Goal: Information Seeking & Learning: Learn about a topic

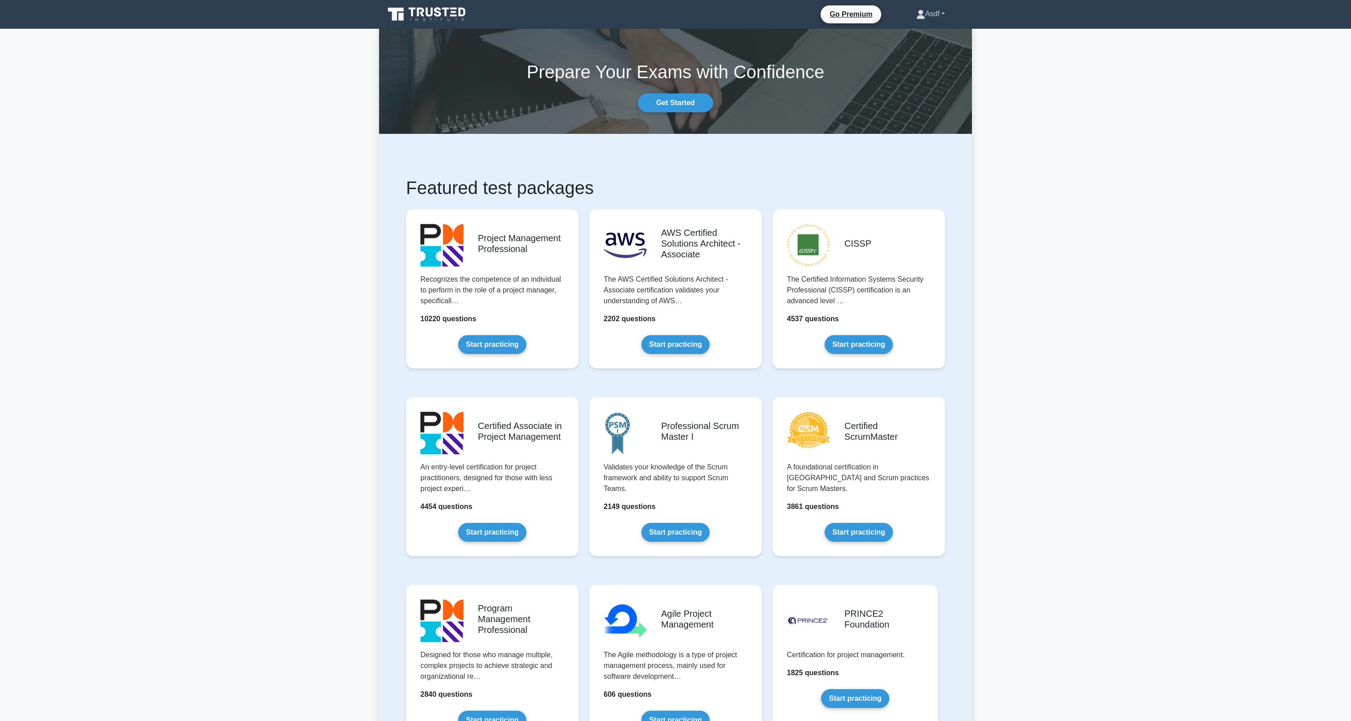
click at [931, 11] on link "Asdf" at bounding box center [931, 14] width 72 height 18
click at [916, 51] on link "Settings" at bounding box center [930, 49] width 71 height 14
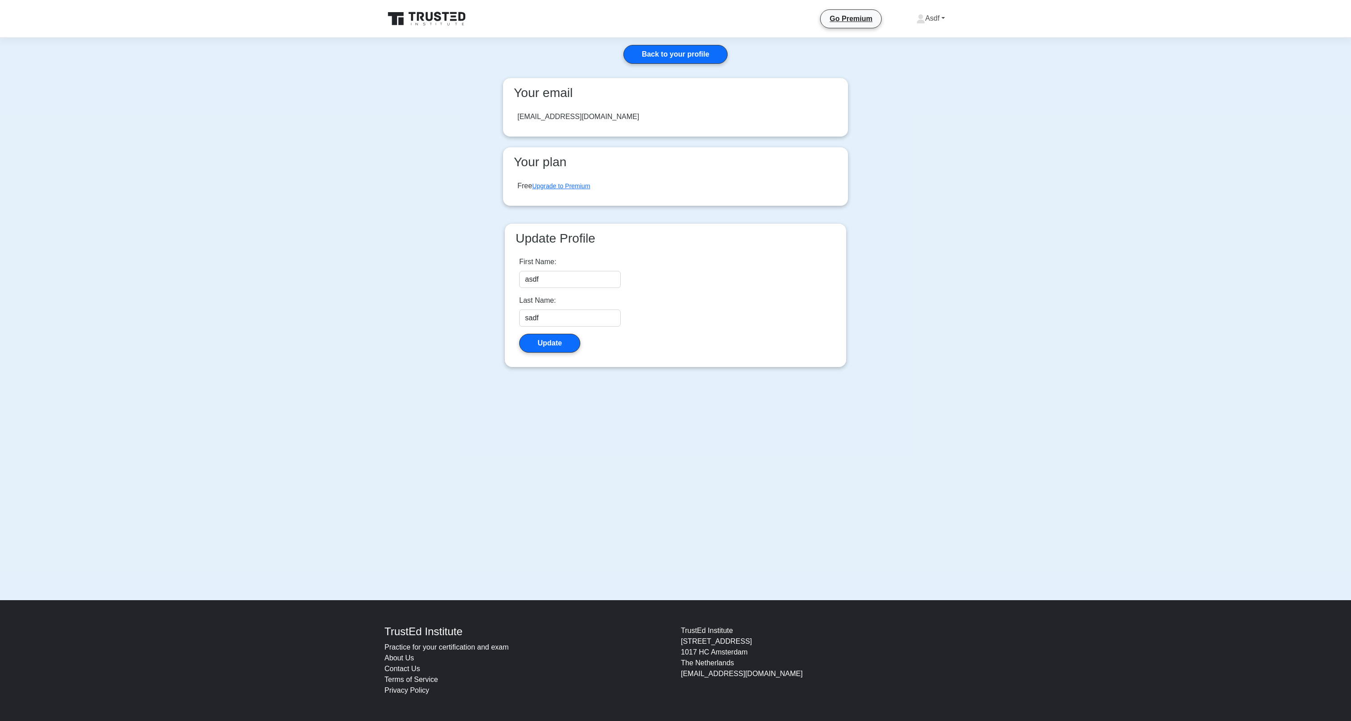
click at [935, 16] on link "Asdf" at bounding box center [931, 18] width 72 height 18
click at [933, 35] on link "Profile" at bounding box center [930, 39] width 71 height 14
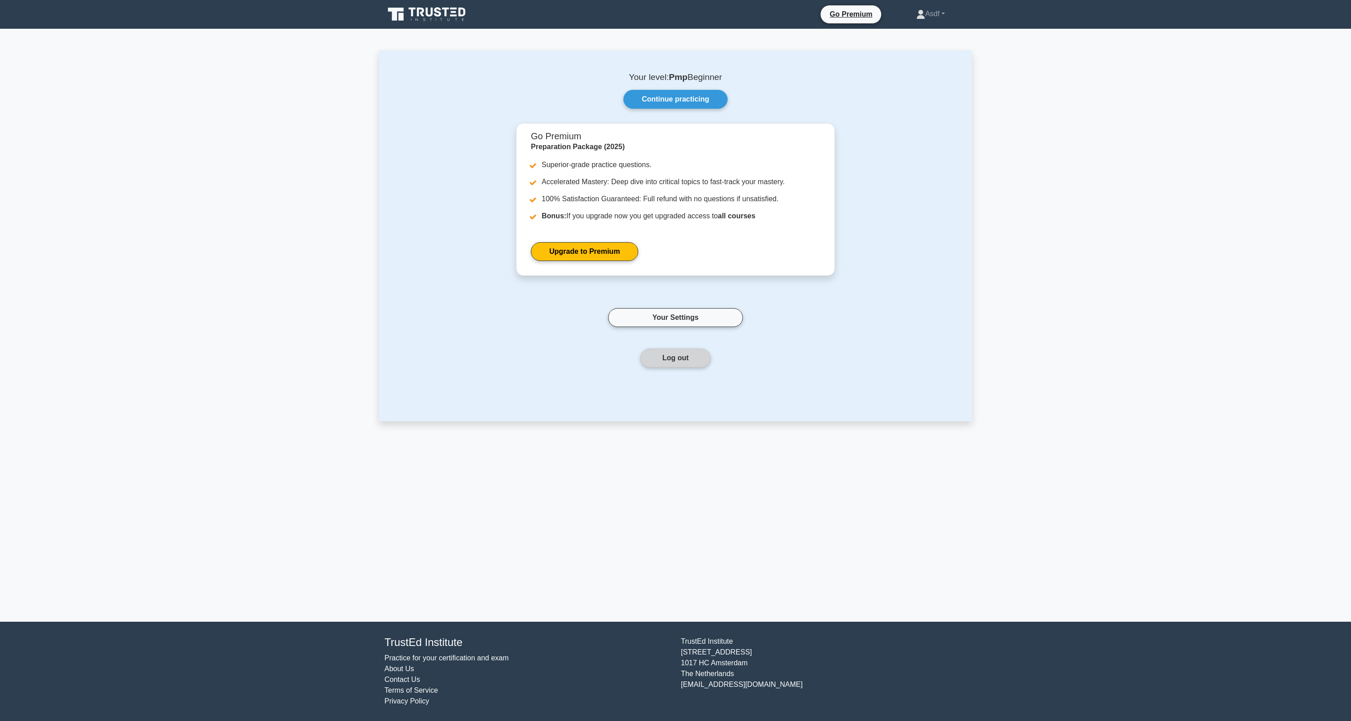
click at [687, 360] on button "Log out" at bounding box center [675, 358] width 71 height 19
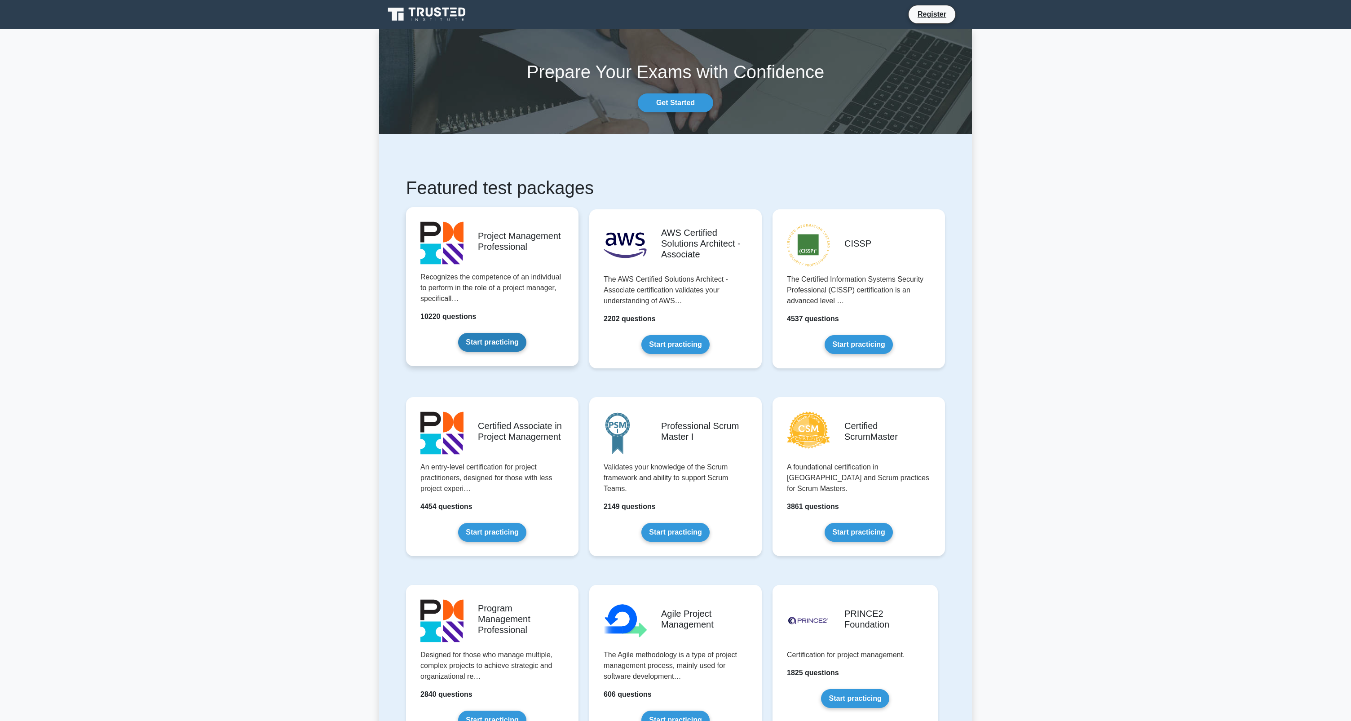
click at [526, 333] on link "Start practicing" at bounding box center [492, 342] width 68 height 19
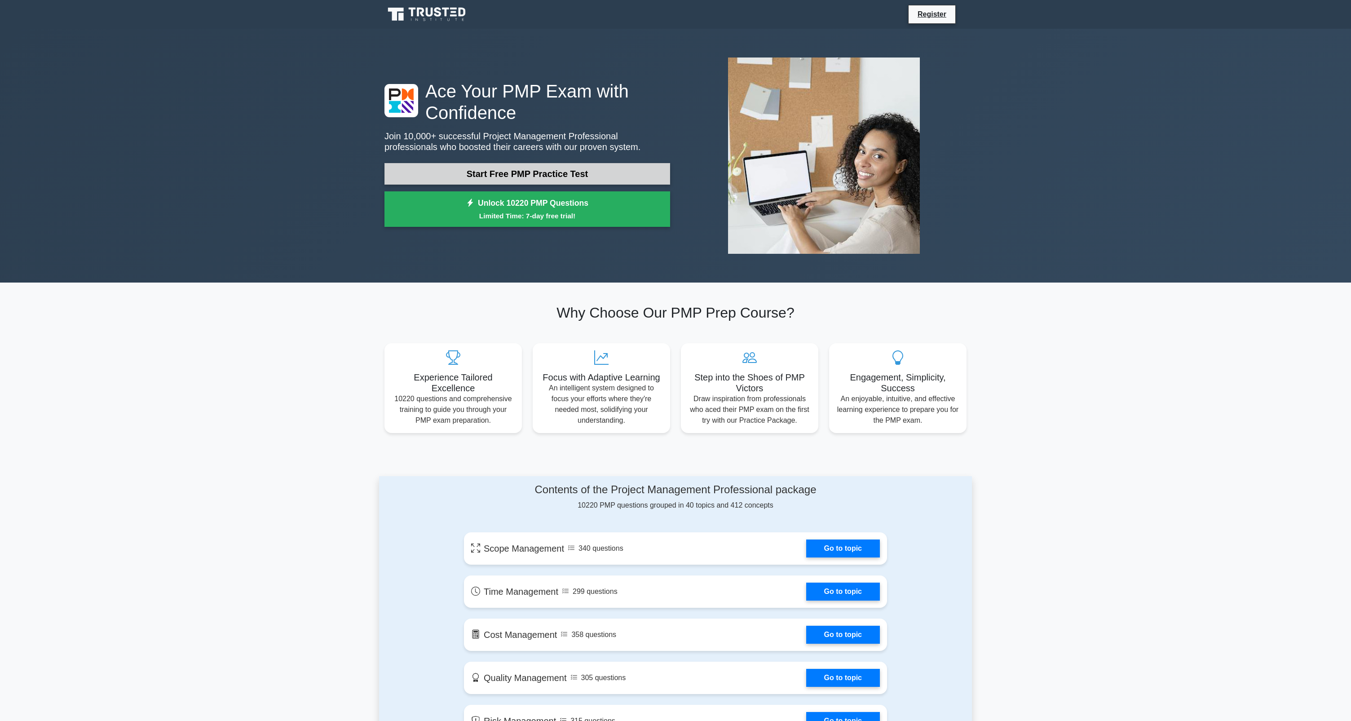
click at [600, 173] on link "Start Free PMP Practice Test" at bounding box center [527, 174] width 286 height 22
click at [536, 170] on link "Start Free PMP Practice Test" at bounding box center [527, 174] width 286 height 22
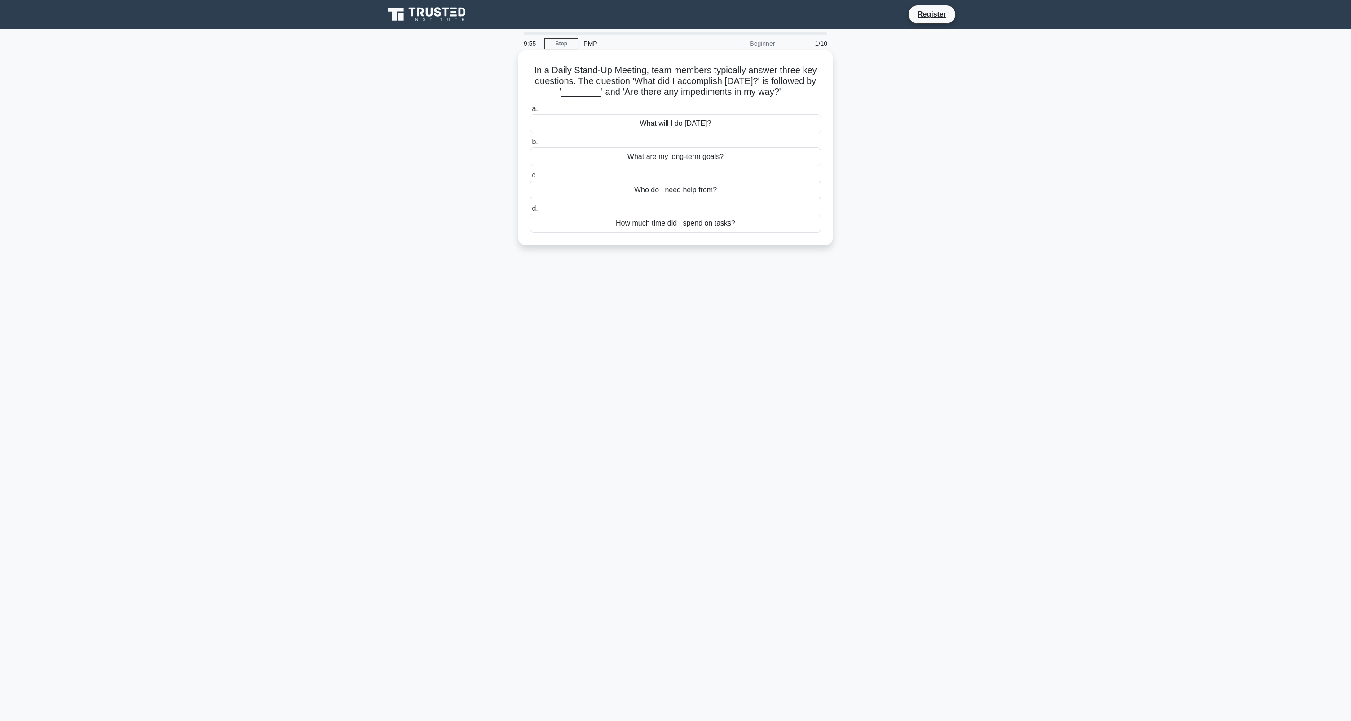
click at [596, 118] on div "What will I do today?" at bounding box center [675, 123] width 291 height 19
click at [530, 112] on input "a. What will I do today?" at bounding box center [530, 109] width 0 height 6
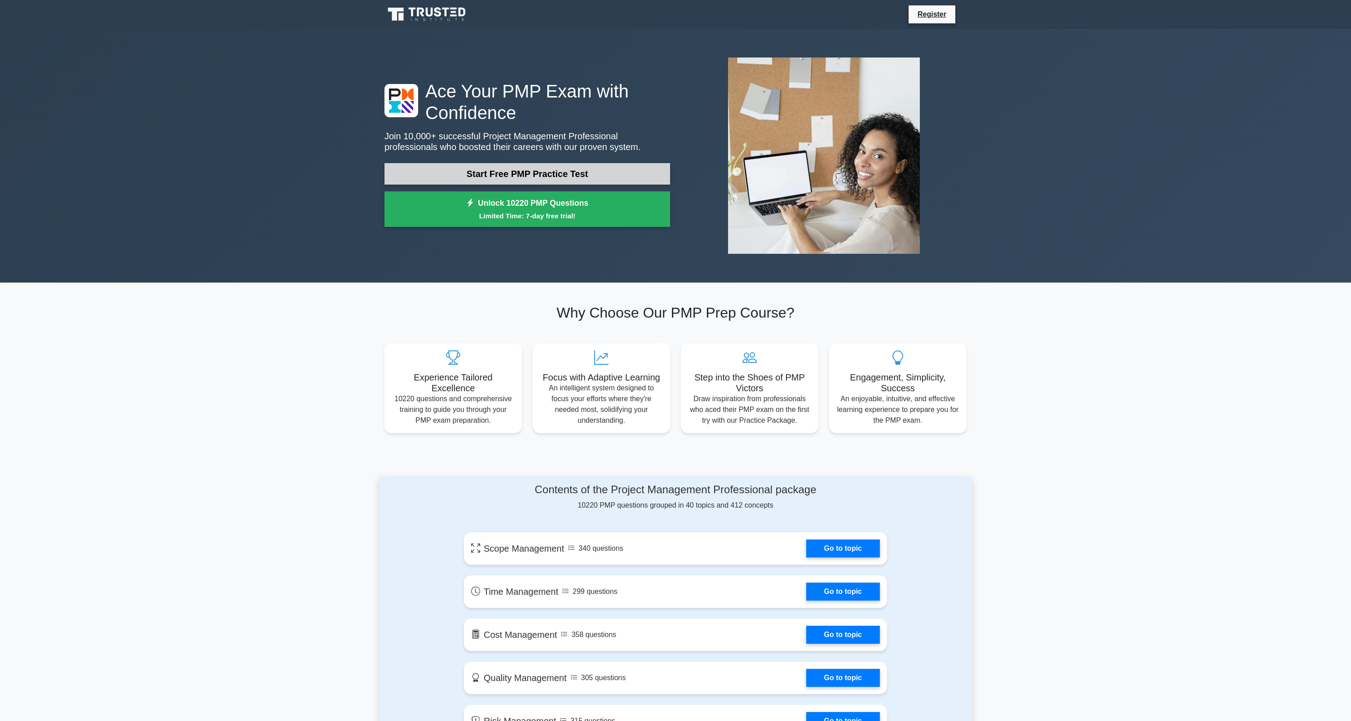
click at [546, 172] on link "Start Free PMP Practice Test" at bounding box center [527, 174] width 286 height 22
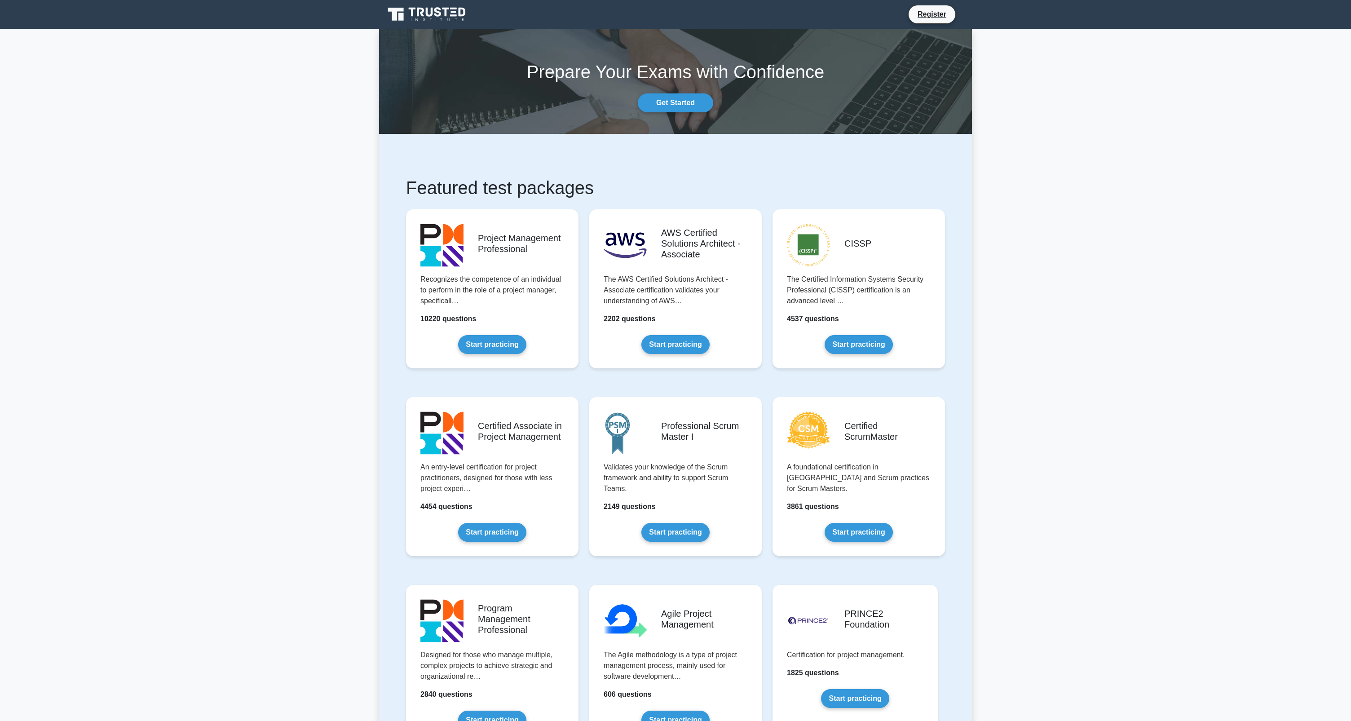
scroll to position [1010, 0]
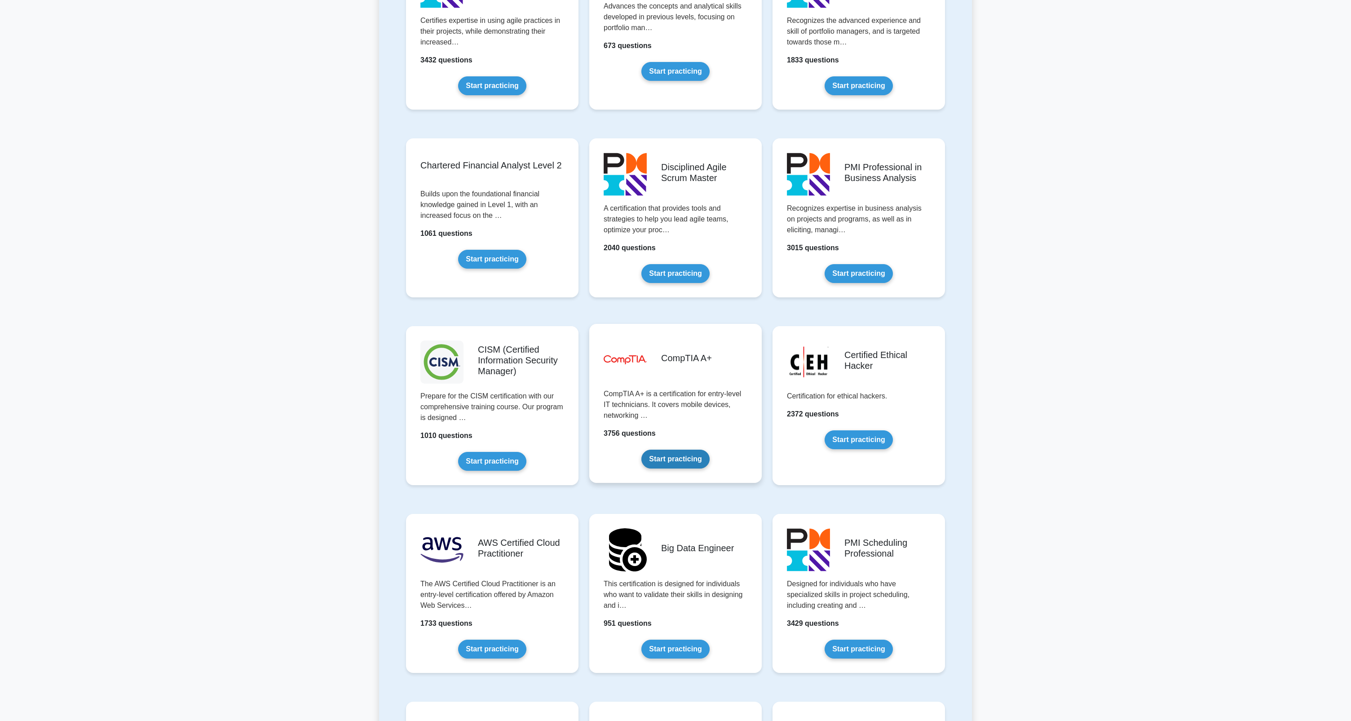
click at [675, 460] on link "Start practicing" at bounding box center [675, 459] width 68 height 19
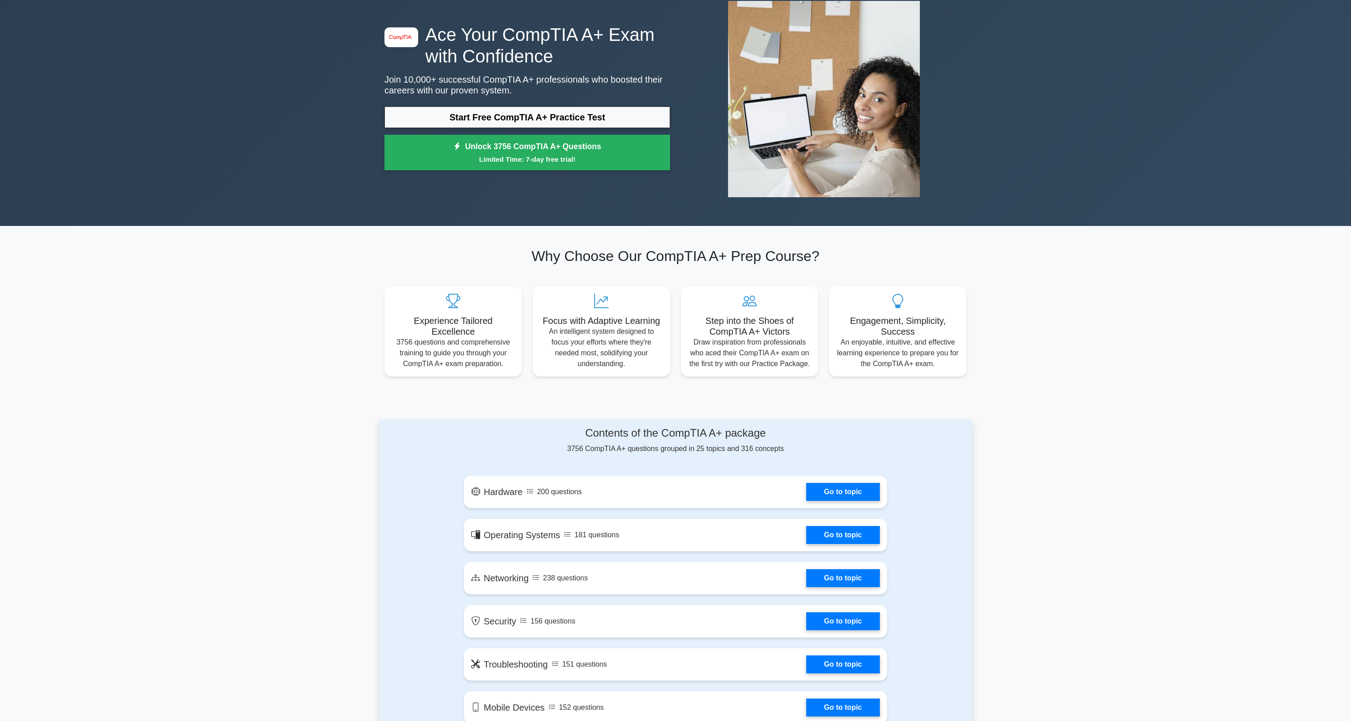
scroll to position [119, 0]
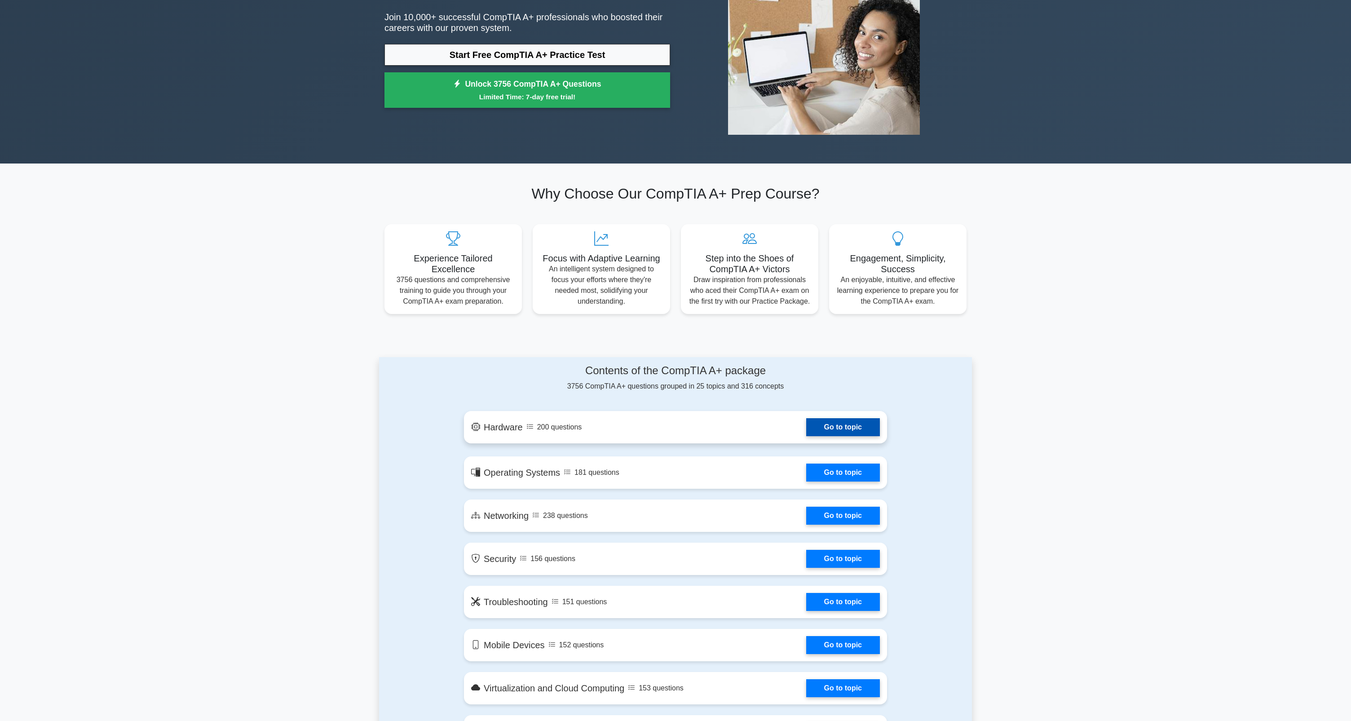
click at [846, 421] on link "Go to topic" at bounding box center [843, 427] width 74 height 18
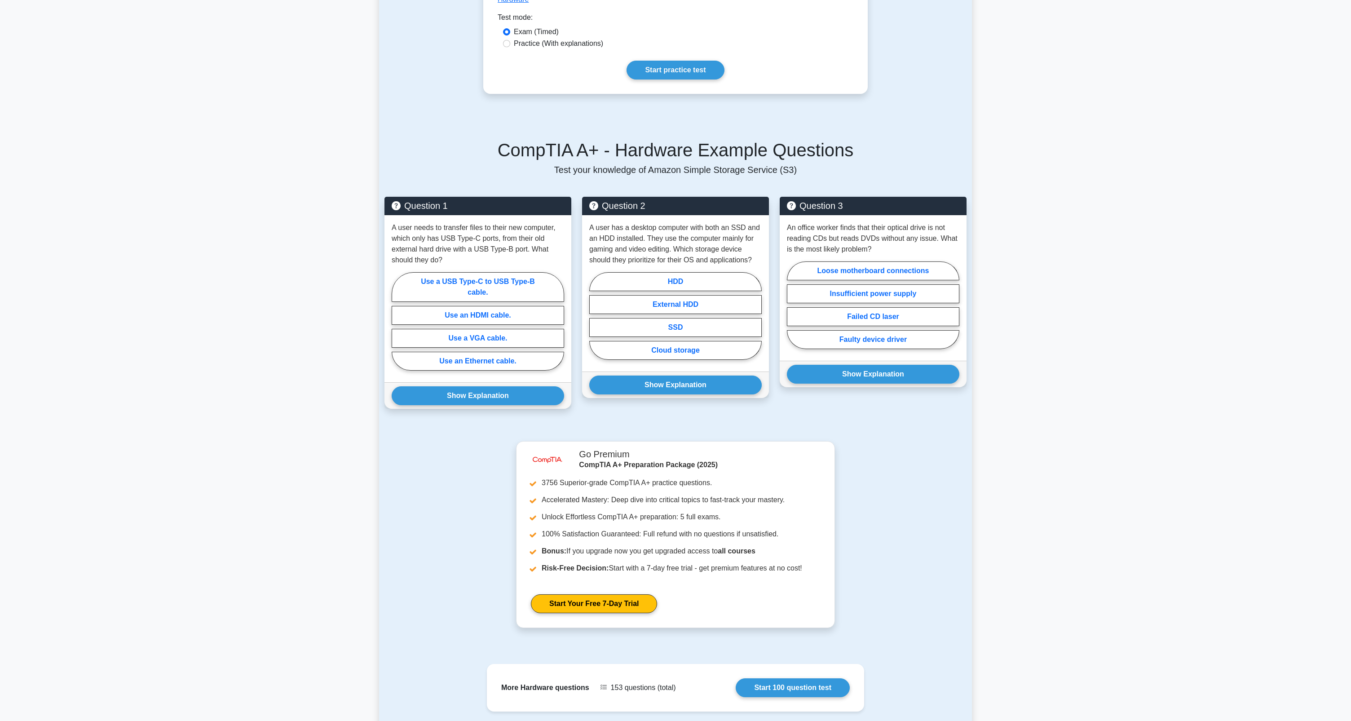
scroll to position [509, 0]
